Goal: Task Accomplishment & Management: Manage account settings

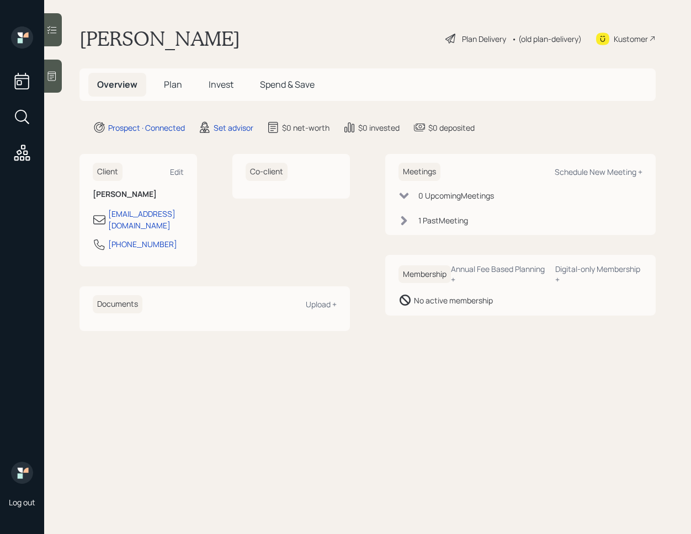
click at [174, 86] on span "Plan" at bounding box center [173, 84] width 18 height 12
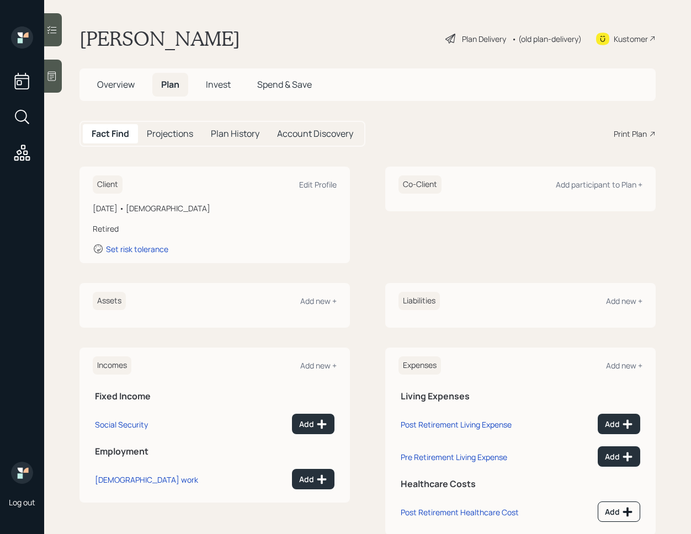
click at [292, 131] on h5 "Account Discovery" at bounding box center [315, 134] width 76 height 10
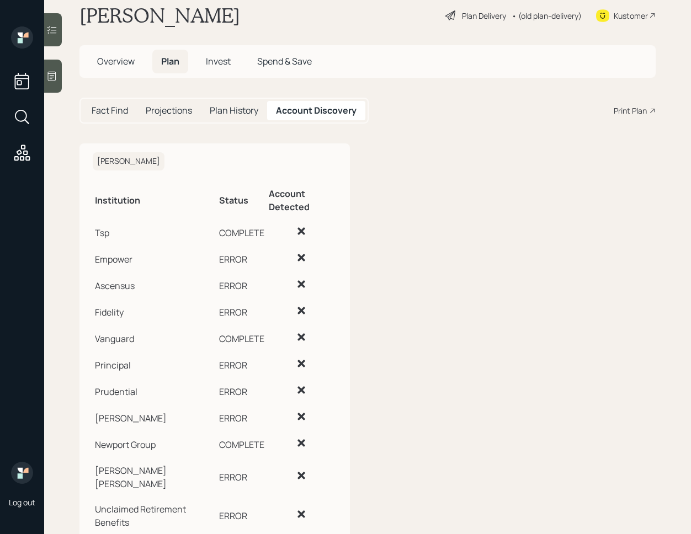
scroll to position [46, 0]
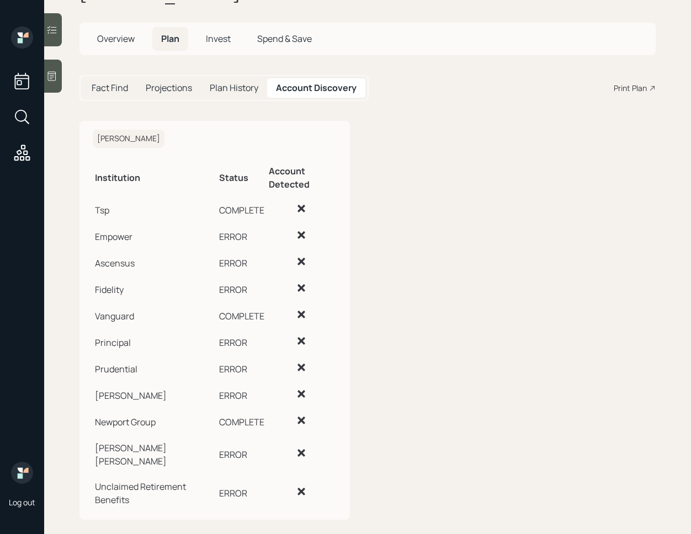
click at [247, 425] on td "COMPLETE" at bounding box center [242, 420] width 50 height 26
click at [116, 338] on td "Principal" at bounding box center [155, 341] width 124 height 26
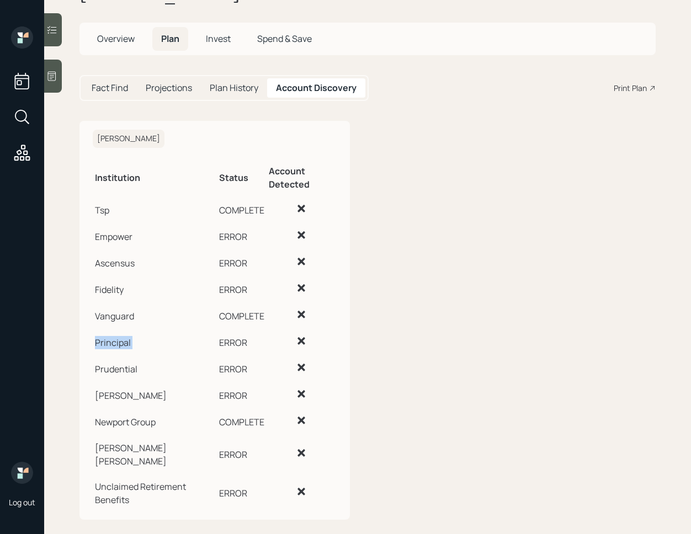
click at [116, 338] on td "Principal" at bounding box center [155, 341] width 124 height 26
click at [117, 321] on td "Vanguard" at bounding box center [155, 314] width 124 height 26
click at [118, 293] on td "Fidelity" at bounding box center [155, 288] width 124 height 26
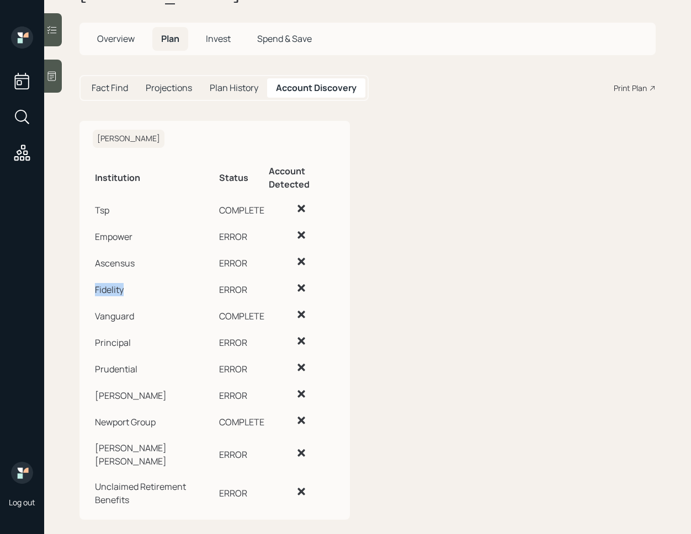
click at [118, 293] on td "Fidelity" at bounding box center [155, 288] width 124 height 26
click at [121, 263] on td "Ascensus" at bounding box center [155, 261] width 124 height 26
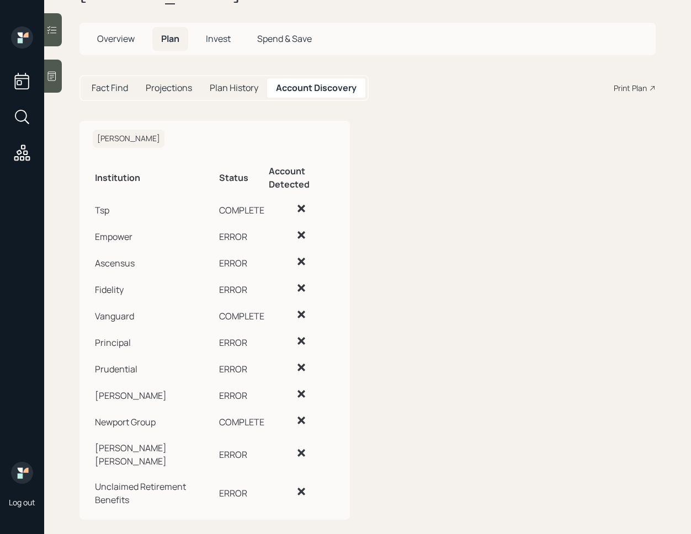
click at [120, 238] on td "Empower" at bounding box center [155, 235] width 124 height 26
click at [100, 209] on td "Tsp" at bounding box center [155, 208] width 124 height 26
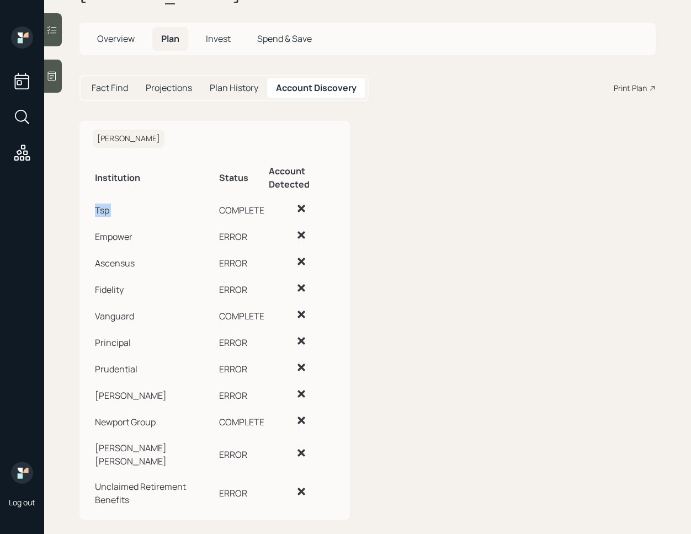
click at [100, 209] on td "Tsp" at bounding box center [155, 208] width 124 height 26
click at [110, 237] on td "Empower" at bounding box center [155, 235] width 124 height 26
click at [104, 210] on td "Tsp" at bounding box center [155, 208] width 124 height 26
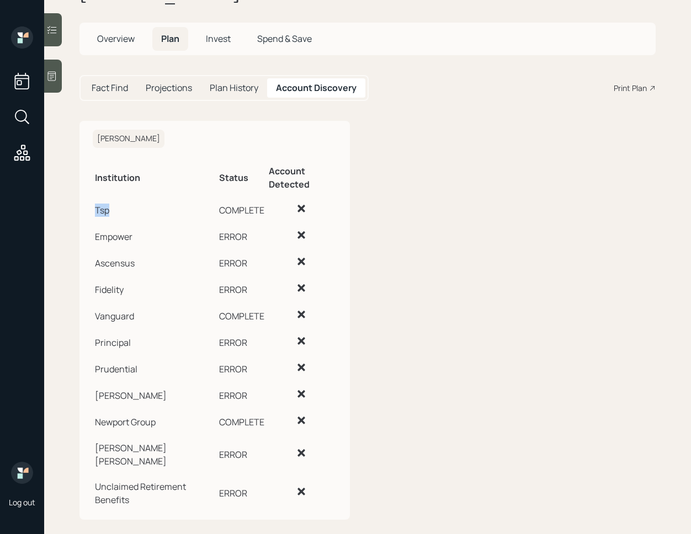
click at [104, 210] on td "Tsp" at bounding box center [155, 208] width 124 height 26
click at [105, 212] on td "Tsp" at bounding box center [155, 208] width 124 height 26
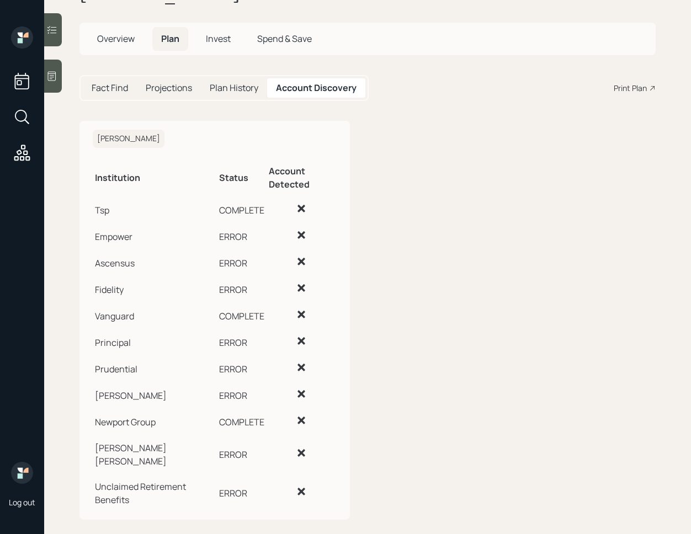
click at [105, 238] on td "Empower" at bounding box center [155, 235] width 124 height 26
click at [105, 209] on td "Tsp" at bounding box center [155, 208] width 124 height 26
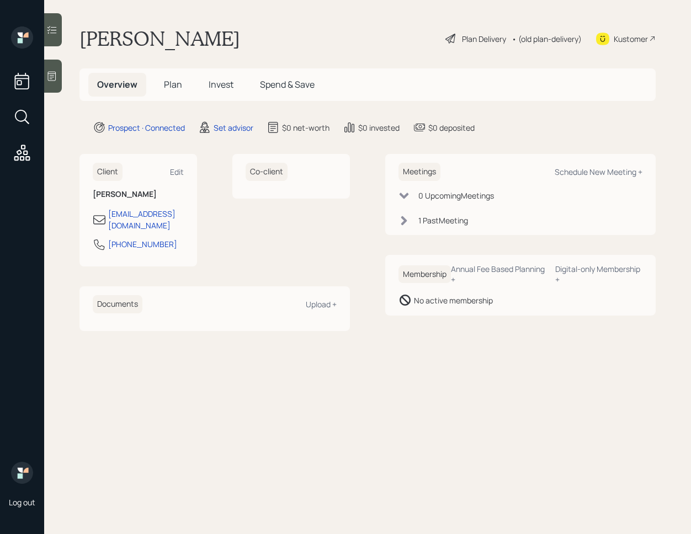
click at [270, 77] on h5 "Spend & Save" at bounding box center [287, 85] width 72 height 24
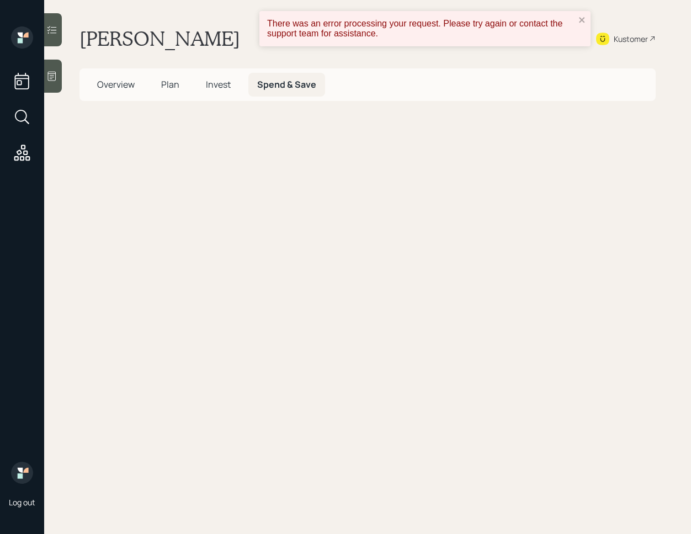
click at [222, 88] on span "Invest" at bounding box center [218, 84] width 25 height 12
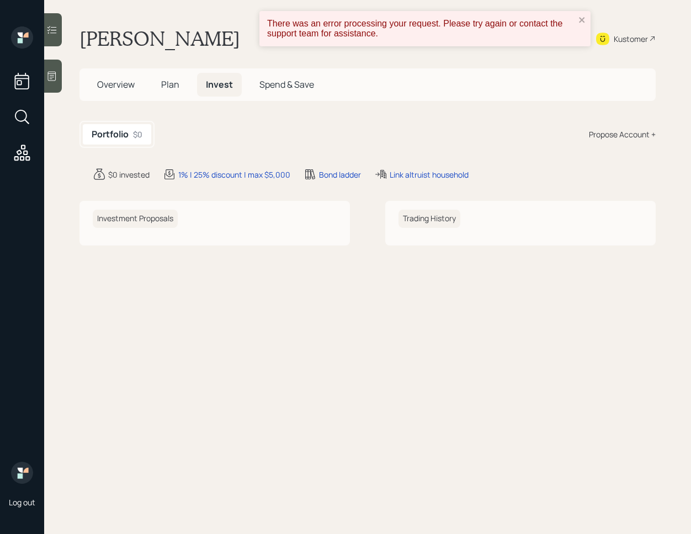
click at [163, 83] on span "Plan" at bounding box center [170, 84] width 18 height 12
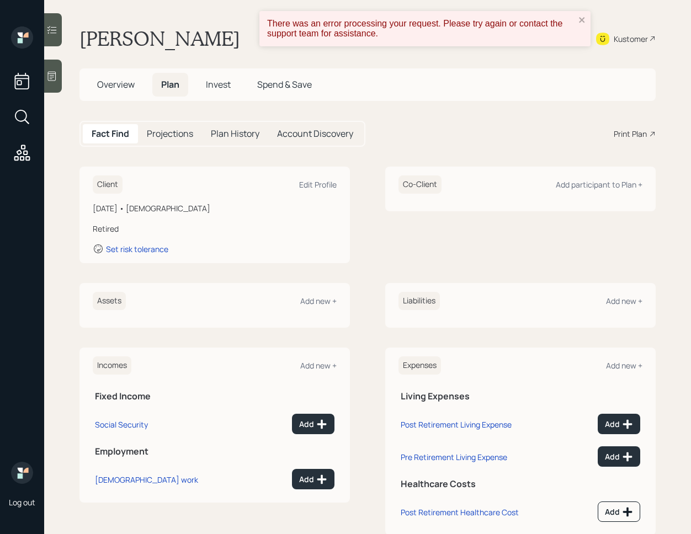
click at [111, 81] on span "Overview" at bounding box center [116, 84] width 38 height 12
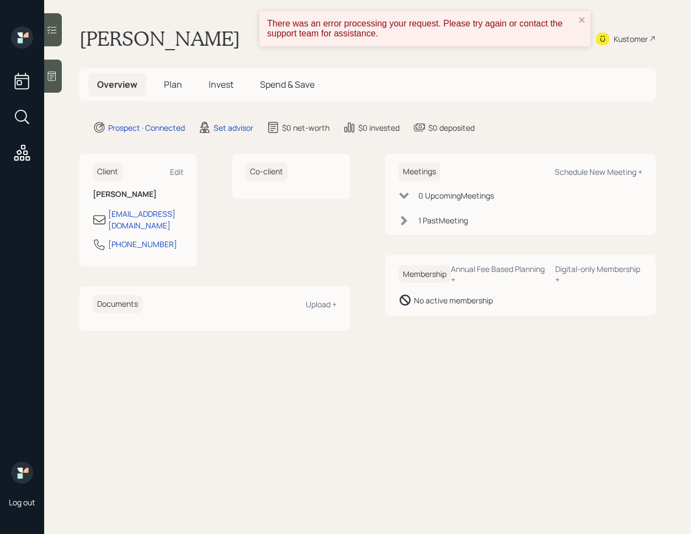
click at [166, 89] on span "Plan" at bounding box center [173, 84] width 18 height 12
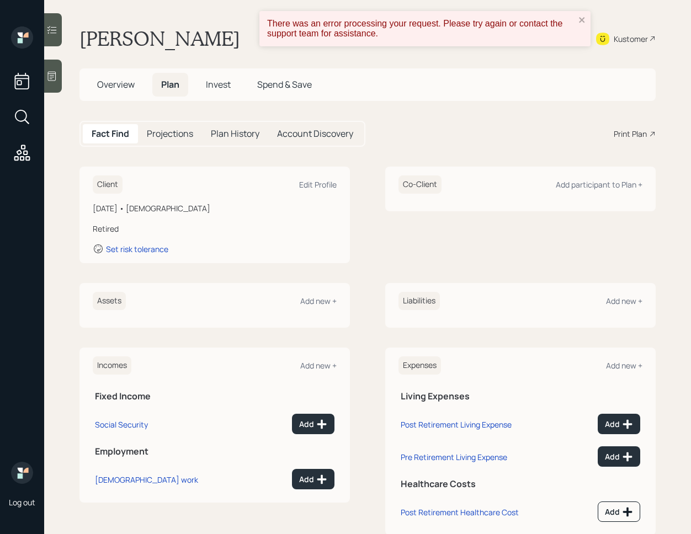
click at [306, 134] on h5 "Account Discovery" at bounding box center [315, 134] width 76 height 10
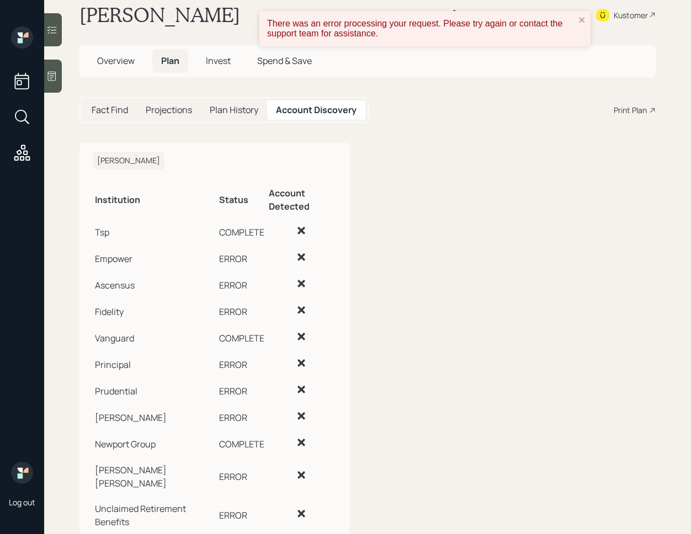
scroll to position [46, 0]
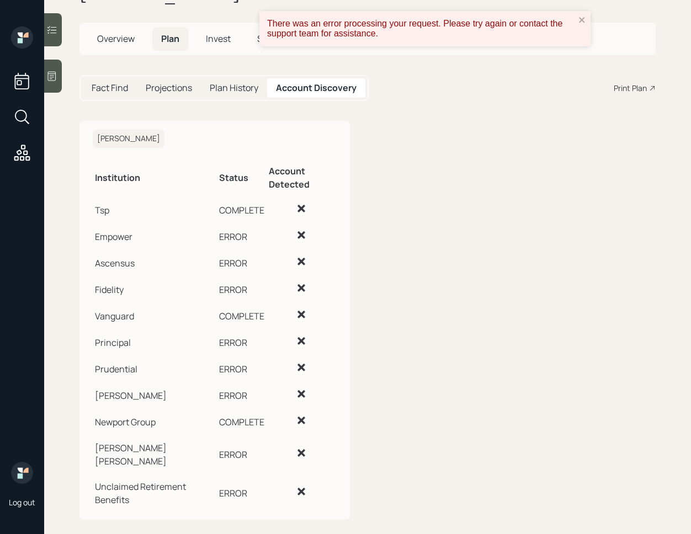
click at [147, 272] on td "Ascensus" at bounding box center [155, 261] width 124 height 26
click at [98, 212] on td "Tsp" at bounding box center [155, 208] width 124 height 26
drag, startPoint x: 97, startPoint y: 210, endPoint x: 262, endPoint y: 491, distance: 325.3
click at [262, 491] on tbody "Tsp COMPLETE Empower ERROR Ascensus ERROR Fidelity ERROR Vanguard COMPLETE Prin…" at bounding box center [215, 353] width 244 height 316
click at [246, 486] on td "ERROR" at bounding box center [242, 491] width 50 height 39
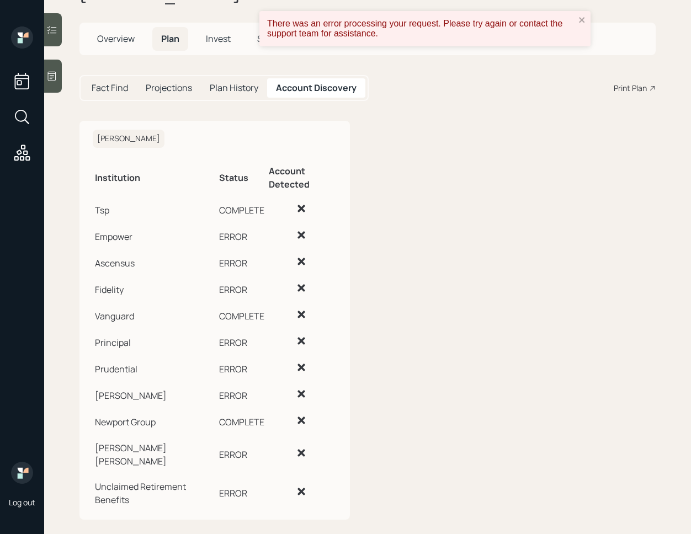
click at [158, 491] on td "Unclaimed Retirement Benefits" at bounding box center [155, 491] width 124 height 39
drag, startPoint x: 98, startPoint y: 210, endPoint x: 276, endPoint y: 477, distance: 321.1
click at [276, 477] on tbody "Tsp COMPLETE Empower ERROR Ascensus ERROR Fidelity ERROR Vanguard COMPLETE Prin…" at bounding box center [215, 353] width 244 height 316
click at [173, 487] on td "Unclaimed Retirement Benefits" at bounding box center [155, 491] width 124 height 39
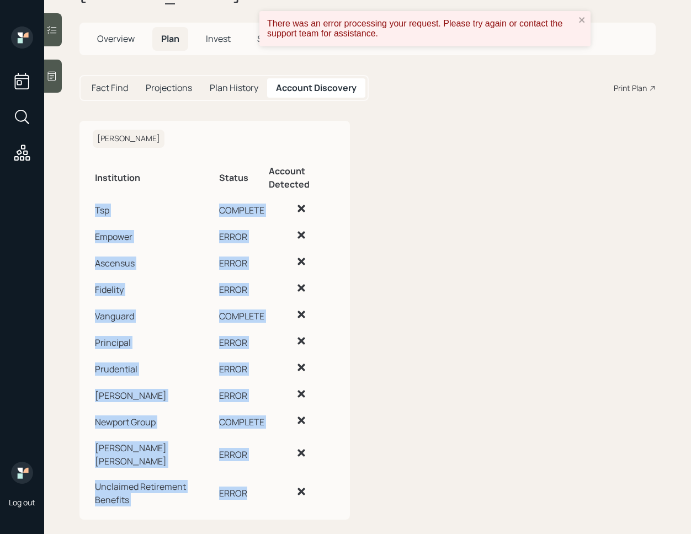
drag, startPoint x: 97, startPoint y: 209, endPoint x: 239, endPoint y: 487, distance: 312.0
click at [239, 487] on tbody "Tsp COMPLETE Empower ERROR Ascensus ERROR Fidelity ERROR Vanguard COMPLETE Prin…" at bounding box center [215, 353] width 244 height 316
click at [136, 242] on td "Empower" at bounding box center [155, 235] width 124 height 26
drag, startPoint x: 95, startPoint y: 210, endPoint x: 235, endPoint y: 490, distance: 312.7
click at [235, 490] on tbody "Tsp COMPLETE Empower ERROR Ascensus ERROR Fidelity ERROR Vanguard COMPLETE Prin…" at bounding box center [215, 353] width 244 height 316
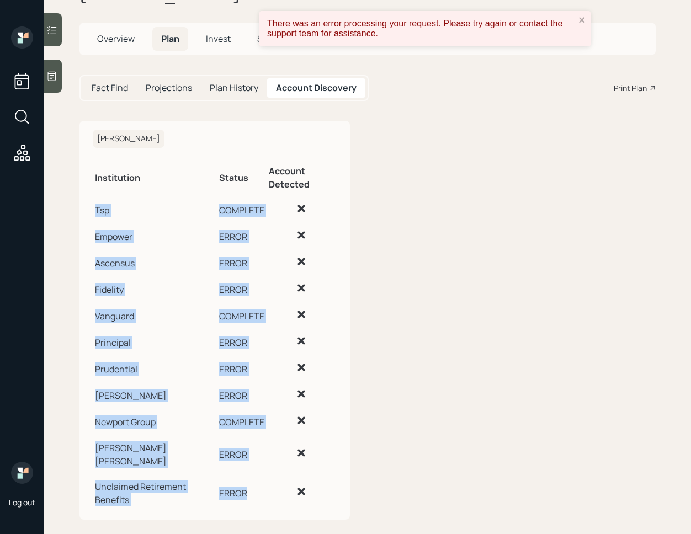
copy tbody "Tsp COMPLETE Empower ERROR Ascensus ERROR Fidelity ERROR Vanguard COMPLETE Prin…"
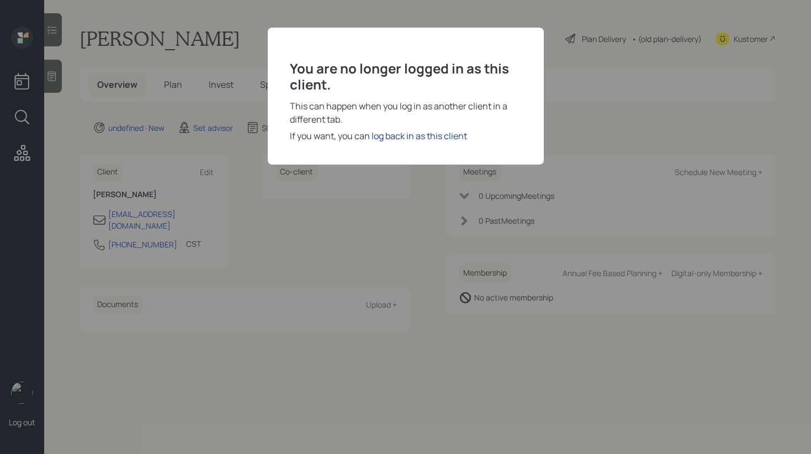
click at [428, 137] on div "log back in as this client" at bounding box center [418, 135] width 95 height 13
